Goal: Task Accomplishment & Management: Use online tool/utility

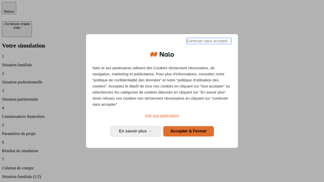
click at [208, 42] on span "Continuer sans accepter →" at bounding box center [208, 41] width 45 height 6
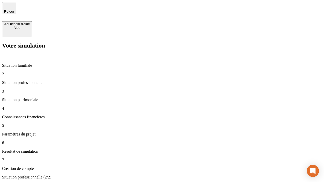
type input "30 000"
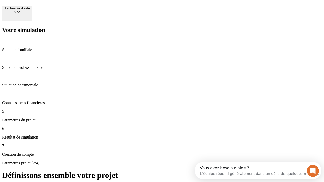
scroll to position [10, 0]
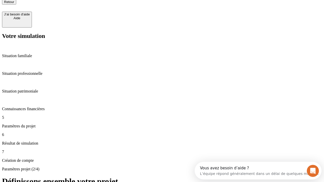
type input "25"
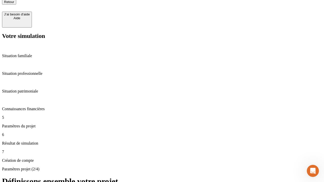
type input "64"
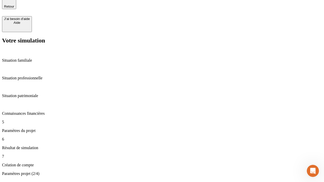
type input "1 000"
type input "640"
